Goal: Information Seeking & Learning: Learn about a topic

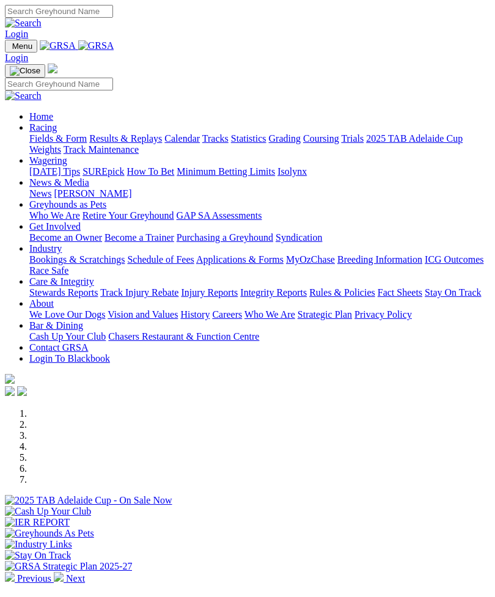
click at [10, 49] on img "Toggle navigation" at bounding box center [10, 49] width 0 height 0
click at [57, 129] on link "Racing" at bounding box center [42, 127] width 27 height 10
click at [92, 143] on link "Results & Replays" at bounding box center [125, 138] width 73 height 10
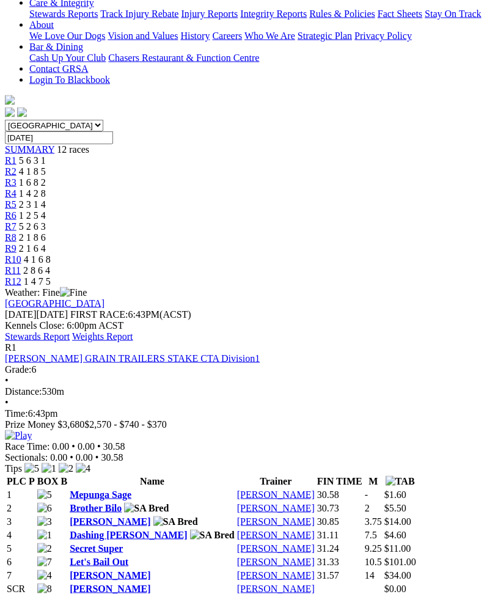
scroll to position [340, 0]
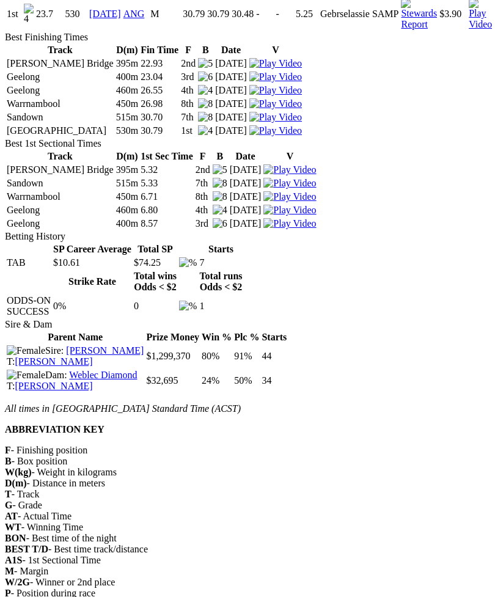
scroll to position [1147, 0]
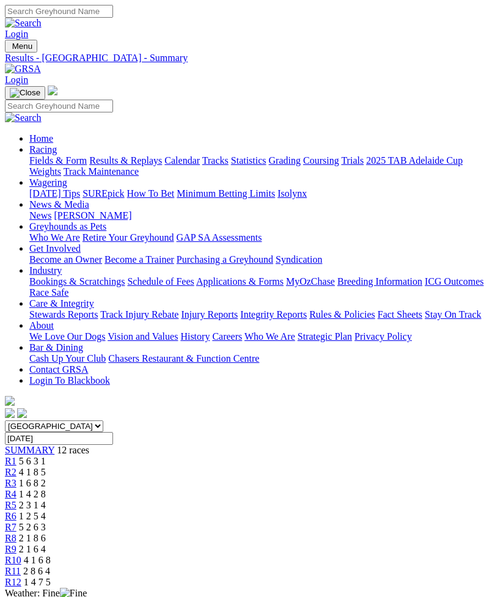
scroll to position [380, 0]
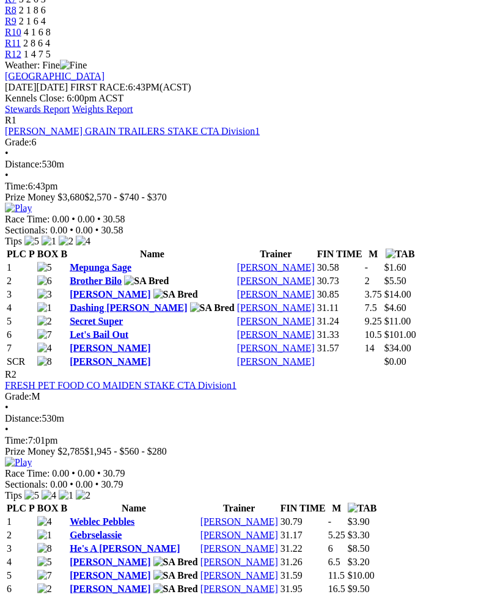
scroll to position [528, 0]
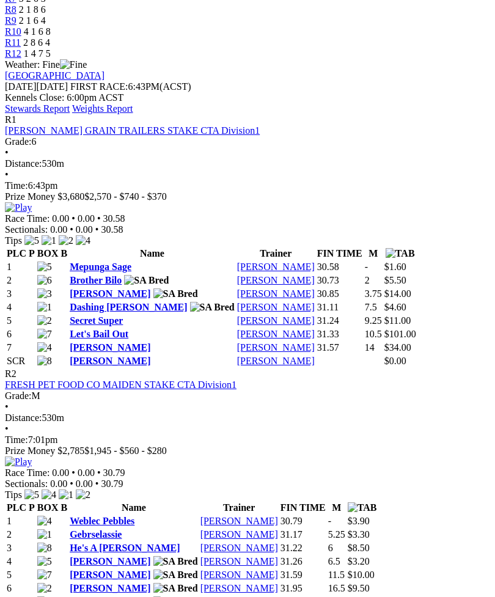
click at [104, 556] on link "[PERSON_NAME]" at bounding box center [110, 561] width 81 height 10
